Goal: Navigation & Orientation: Go to known website

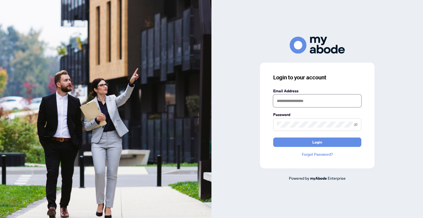
type input "**********"
click at [340, 147] on div "**********" at bounding box center [317, 116] width 115 height 106
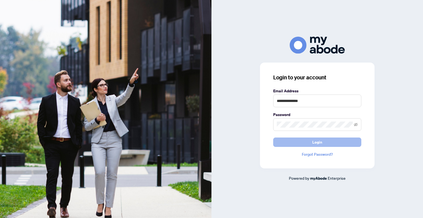
click at [340, 144] on button "Login" at bounding box center [317, 141] width 88 height 9
